Goal: Go to known website: Go to known website

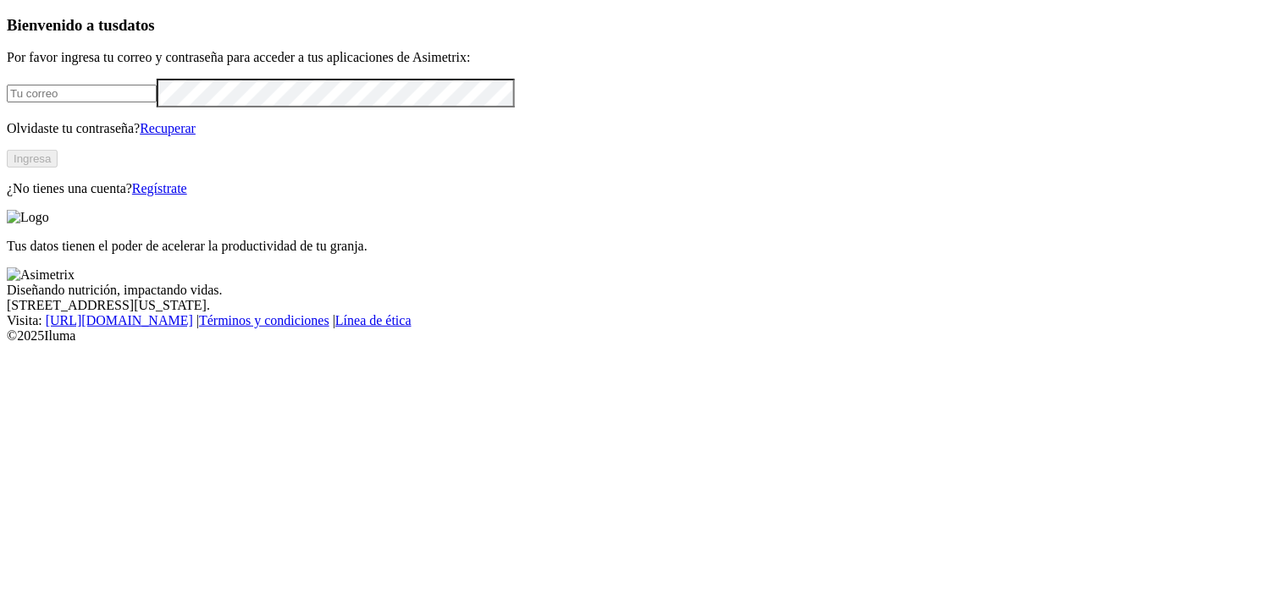
type input "[PERSON_NAME][EMAIL_ADDRESS][PERSON_NAME][DOMAIN_NAME]"
click at [58, 168] on button "Ingresa" at bounding box center [32, 159] width 51 height 18
